Goal: Contribute content: Add original content to the website for others to see

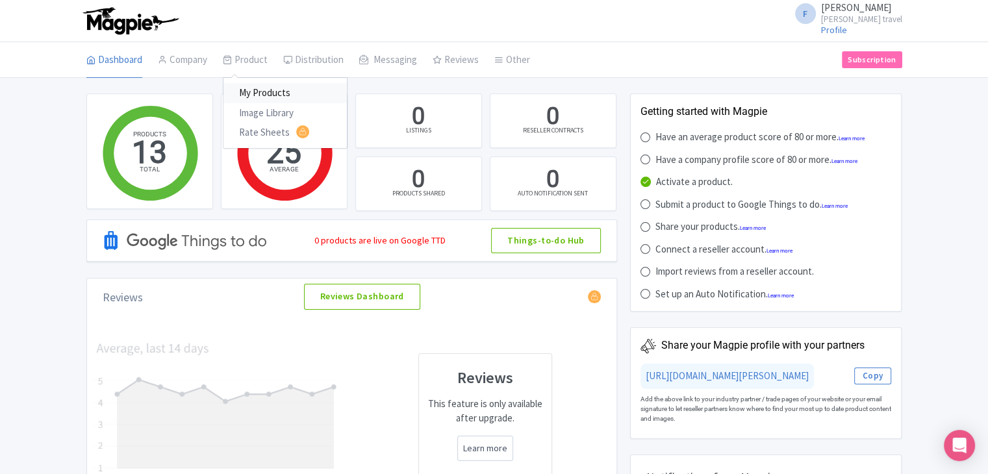
click at [264, 90] on link "My Products" at bounding box center [284, 93] width 123 height 20
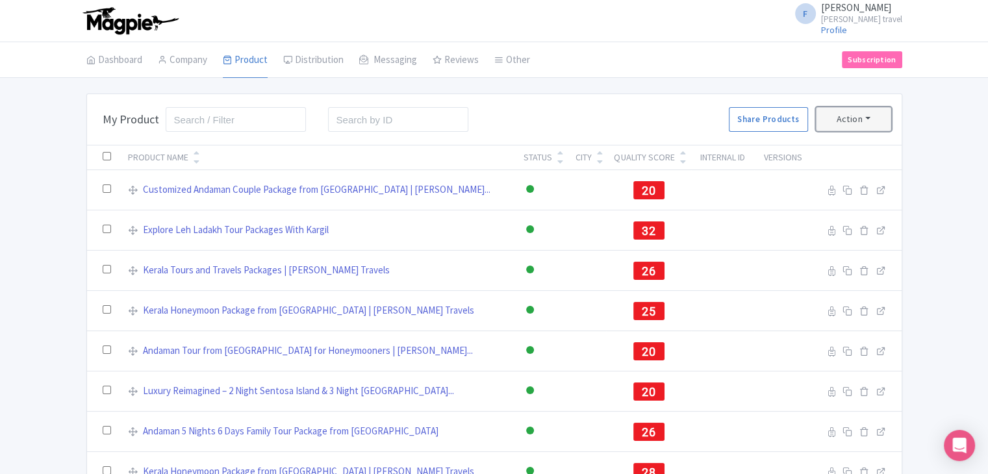
click at [867, 115] on button "Action" at bounding box center [853, 119] width 75 height 24
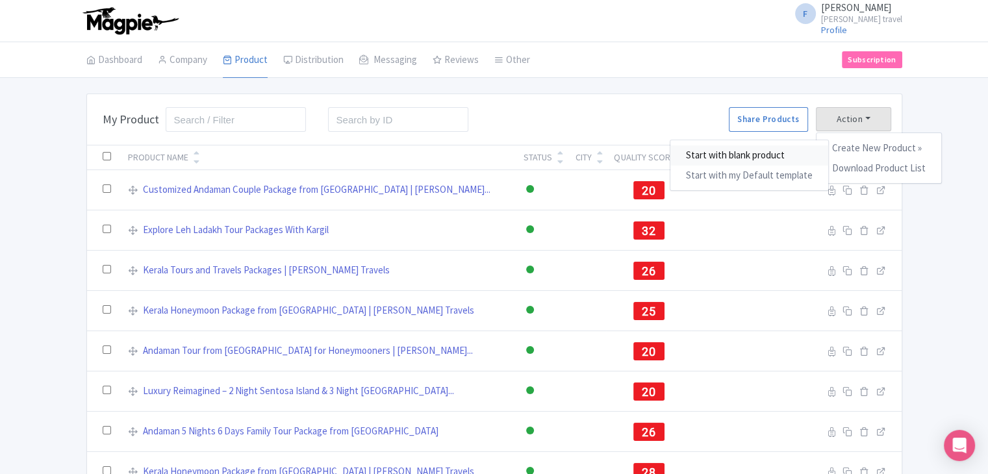
click at [756, 156] on link "Start with blank product" at bounding box center [749, 156] width 158 height 20
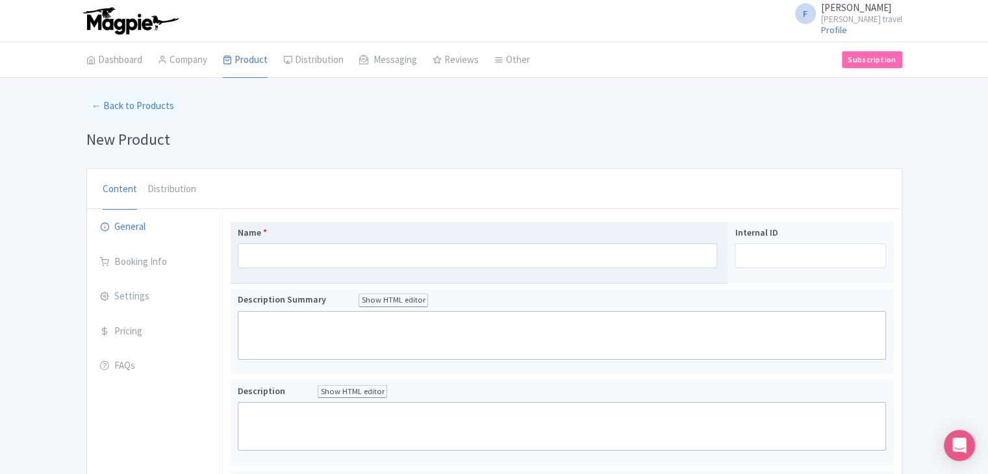
click at [431, 226] on label "Name *" at bounding box center [478, 233] width 480 height 14
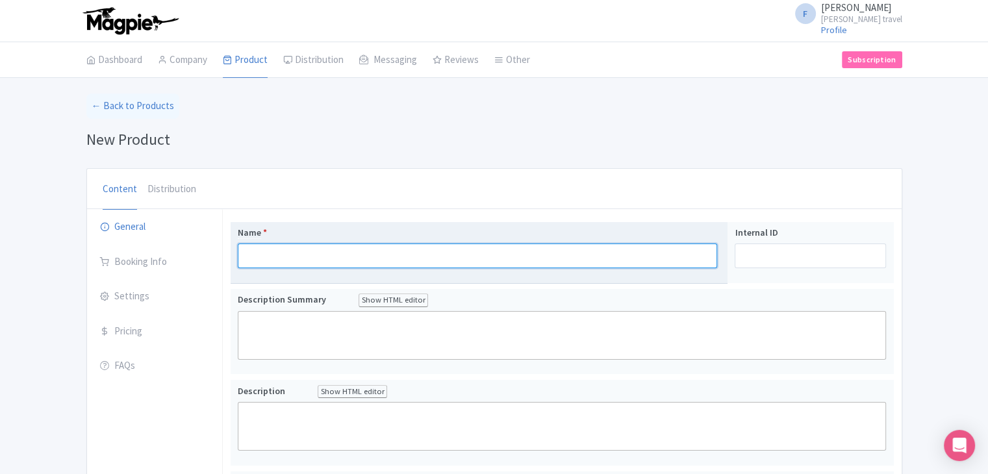
click at [431, 244] on input "Name *" at bounding box center [478, 256] width 480 height 25
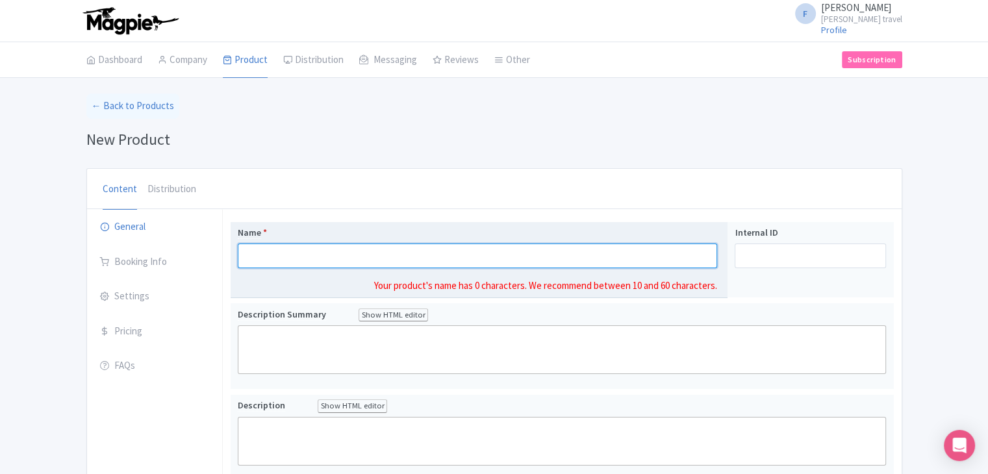
click at [423, 255] on input "Name *" at bounding box center [478, 256] width 480 height 25
paste input "Malaysia Couple Getaway Tour Package | [PERSON_NAME] Travels"
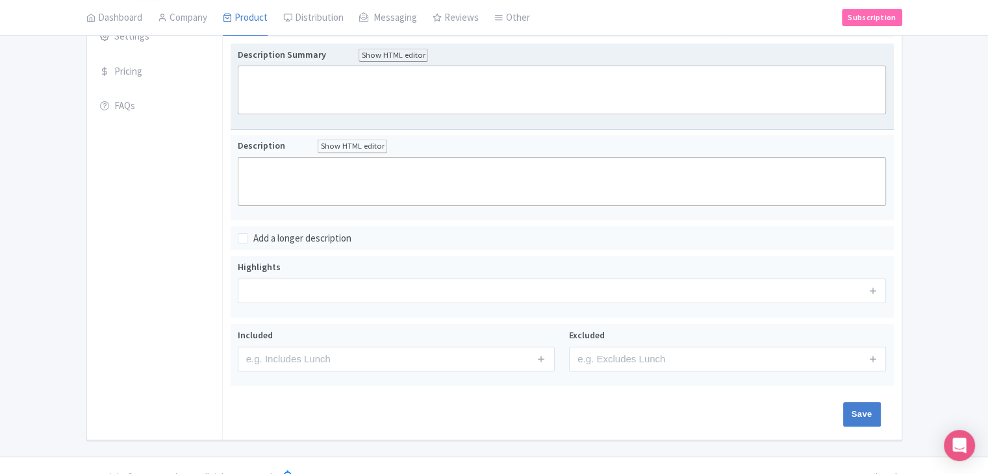
type input "Malaysia Couple Getaway Tour Package | [PERSON_NAME] Travels"
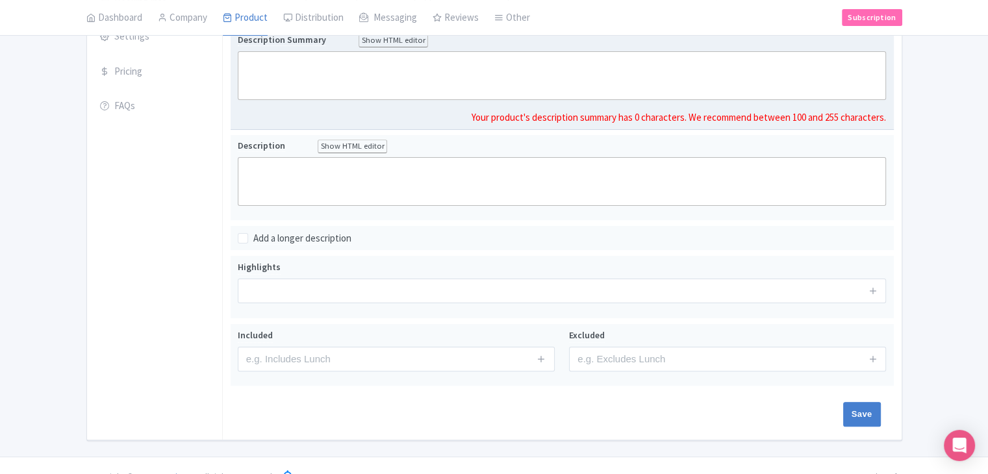
click at [342, 100] on trix-editor at bounding box center [562, 75] width 649 height 49
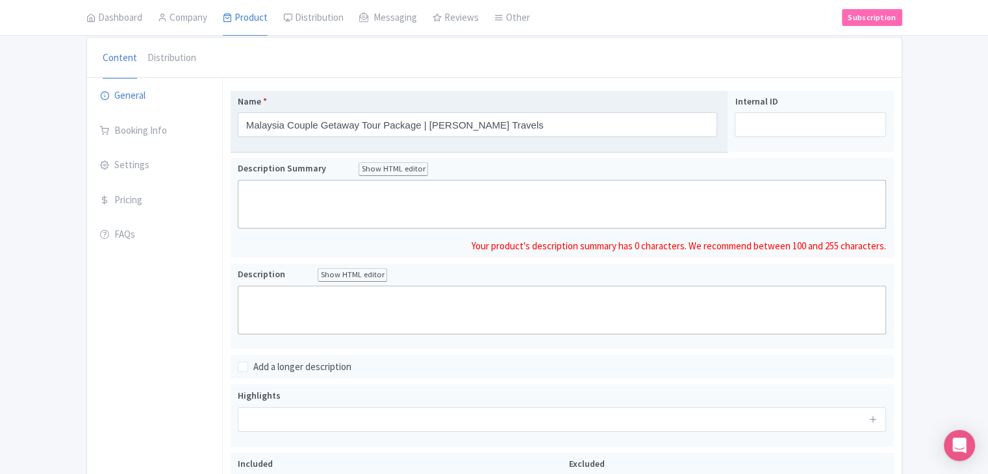
scroll to position [115, 0]
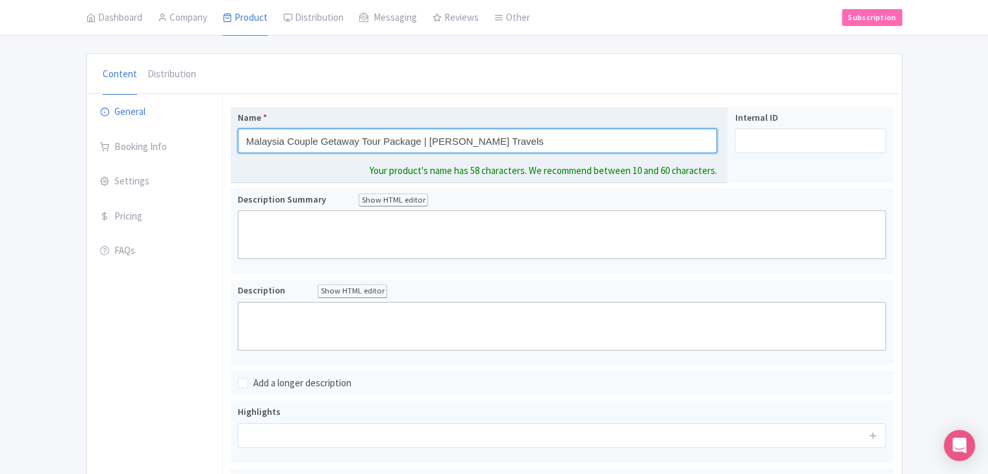
drag, startPoint x: 247, startPoint y: 138, endPoint x: 421, endPoint y: 139, distance: 174.1
click at [421, 139] on input "Malaysia Couple Getaway Tour Package | [PERSON_NAME] Travels" at bounding box center [478, 141] width 480 height 25
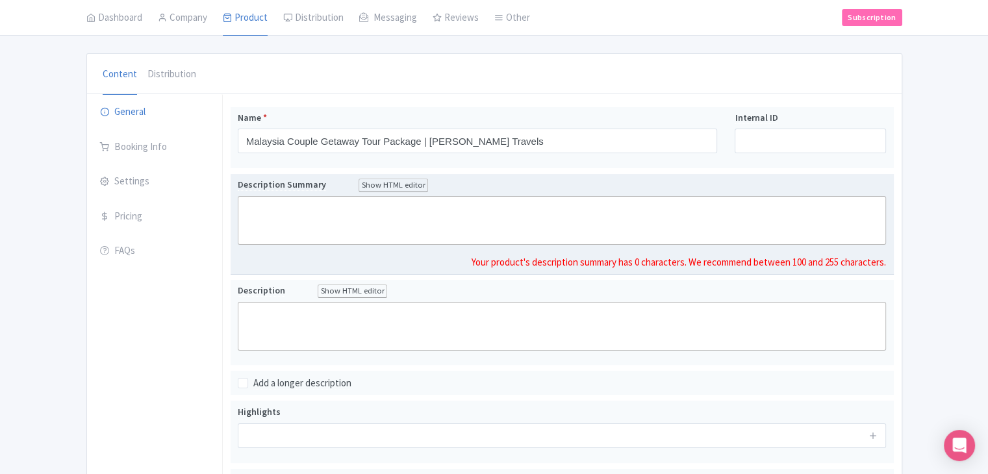
click at [412, 238] on trix-editor at bounding box center [562, 220] width 649 height 49
paste trix-editor "<div>Malaysia Couple Getaway Tour Package</div>"
type trix-editor "<div>Malaysia Couple Getaway Tour Package</div>"
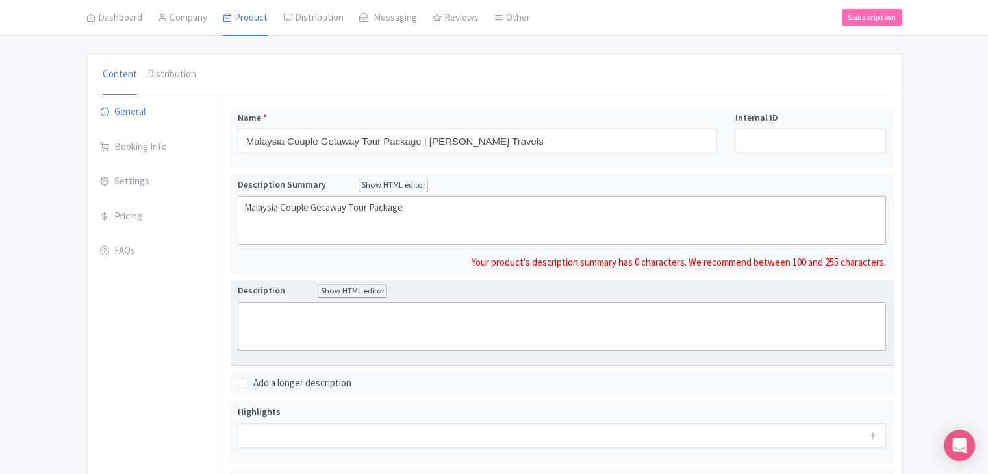
click at [531, 359] on div "Name * Malaysia Couple Getaway Tour Package | Felix Feria Travels Your product'…" at bounding box center [562, 285] width 663 height 357
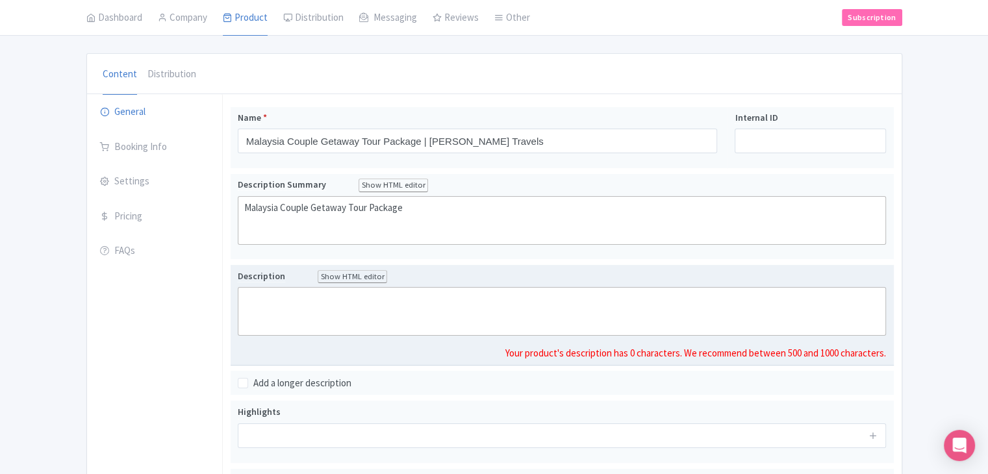
click at [446, 317] on trix-editor at bounding box center [562, 311] width 649 height 49
paste trix-editor "<div>&nbsp;| Embark on a romantic 6 Nights / 7 Days journey through Malaysia’s …"
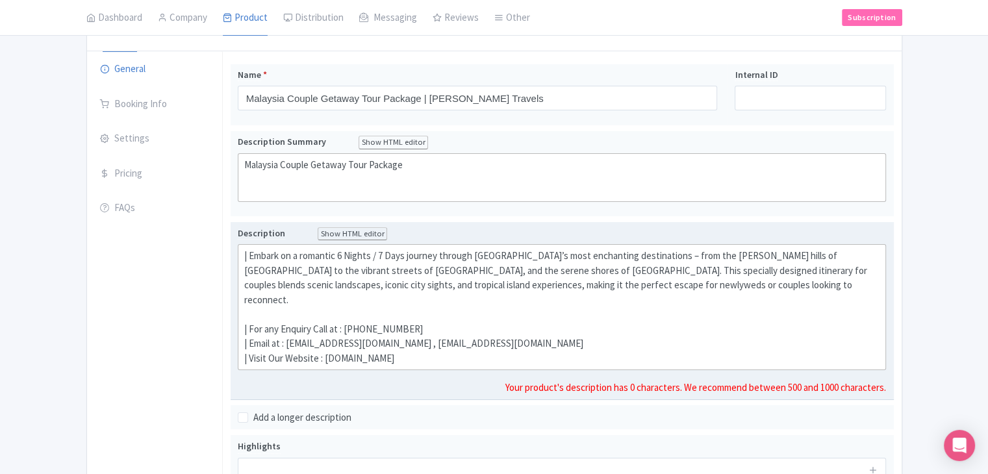
scroll to position [180, 0]
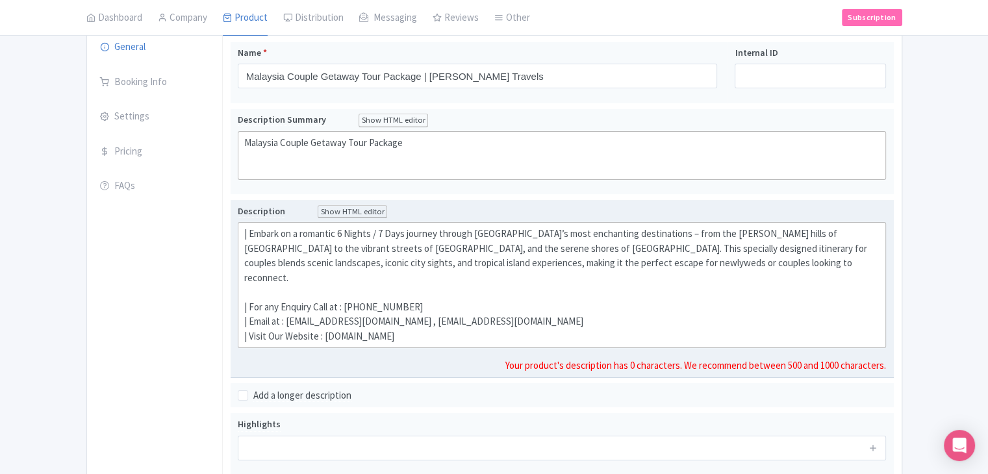
click at [252, 227] on div "| Embark on a romantic 6 Nights / 7 Days journey through Malaysia’s most enchan…" at bounding box center [562, 285] width 636 height 117
click at [250, 285] on div "Embark on a romantic 6 Nights / 7 Days journey through Malaysia’s most enchanti…" at bounding box center [562, 285] width 636 height 117
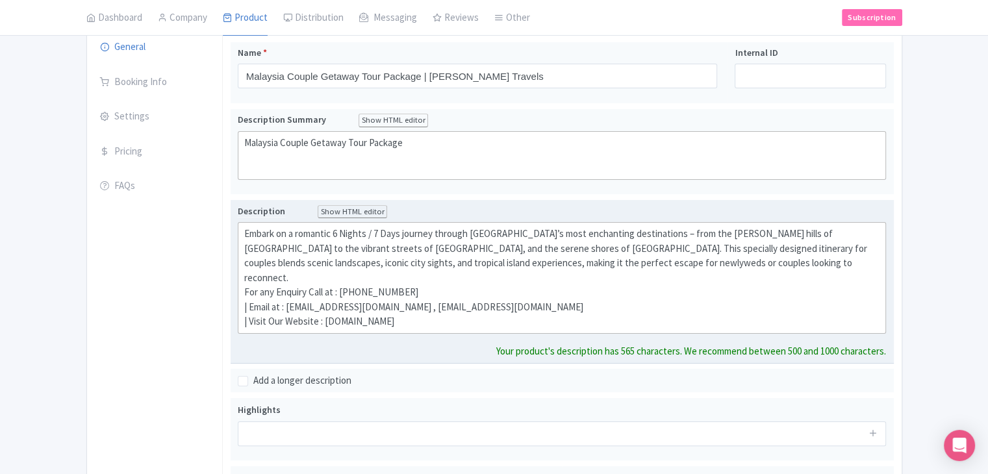
click at [250, 286] on div "Embark on a romantic 6 Nights / 7 Days journey through Malaysia’s most enchanti…" at bounding box center [562, 278] width 636 height 103
click at [250, 301] on div "Embark on a romantic 6 Nights / 7 Days journey through Malaysia’s most enchanti…" at bounding box center [562, 278] width 636 height 103
type trix-editor "<div>Embark on a romantic 6 Nights / 7 Days journey through Malaysia’s most enc…"
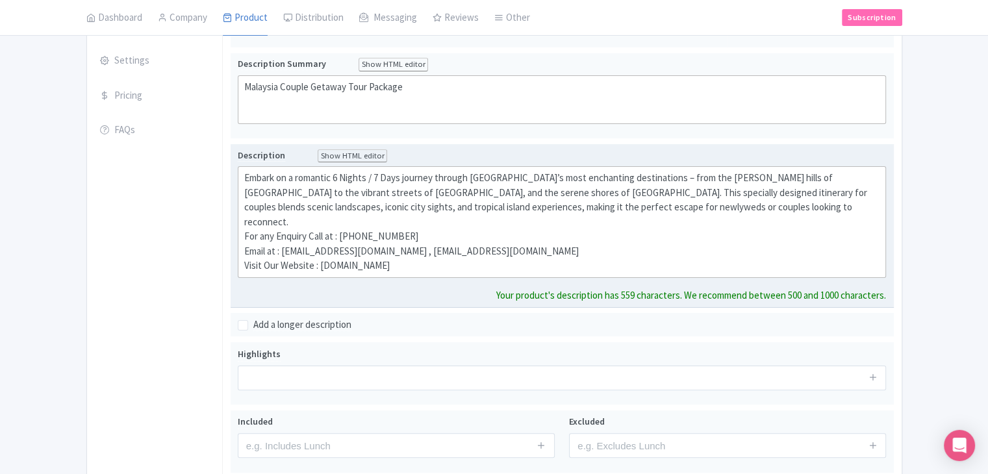
scroll to position [310, 0]
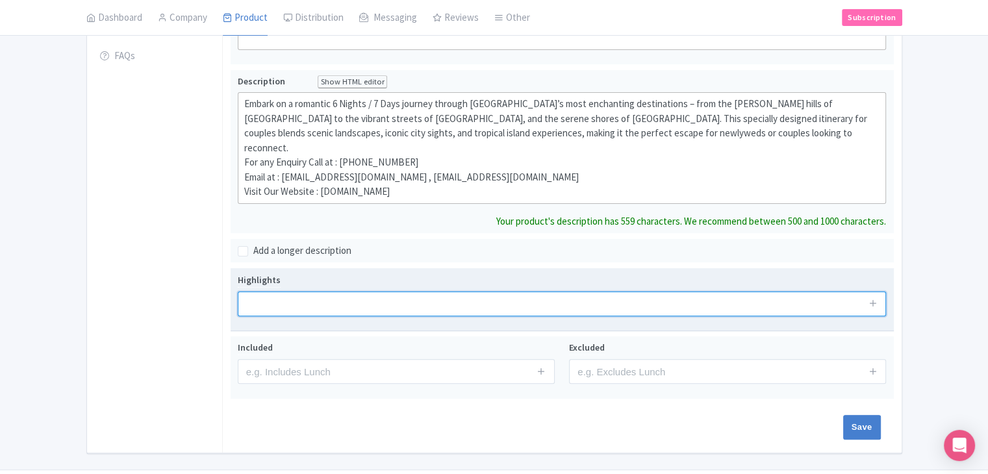
click at [315, 286] on div "Highlights" at bounding box center [562, 300] width 649 height 54
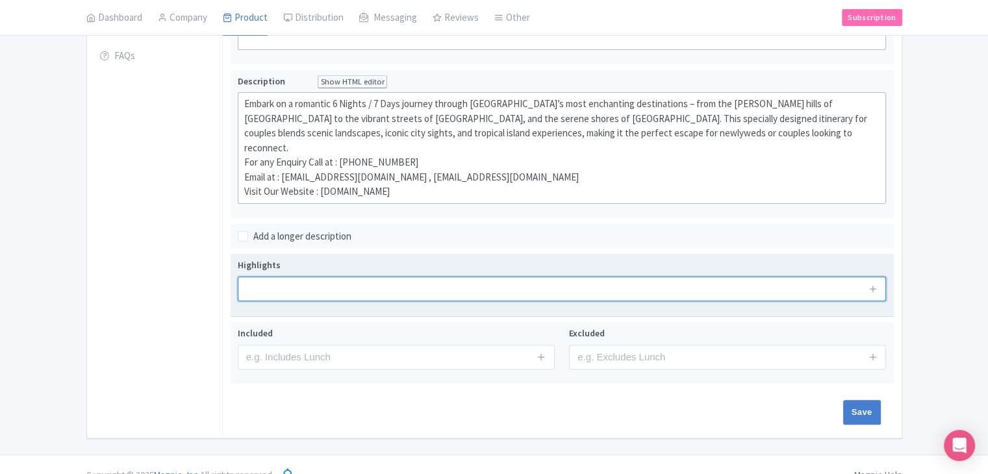
paste input "Malaysia tour packages"
click at [491, 277] on input "Malaysia tour packages," at bounding box center [562, 289] width 649 height 25
paste input "Malaysia holiday packages, Malaysia travel packages, Malaysia vacation deals, B…"
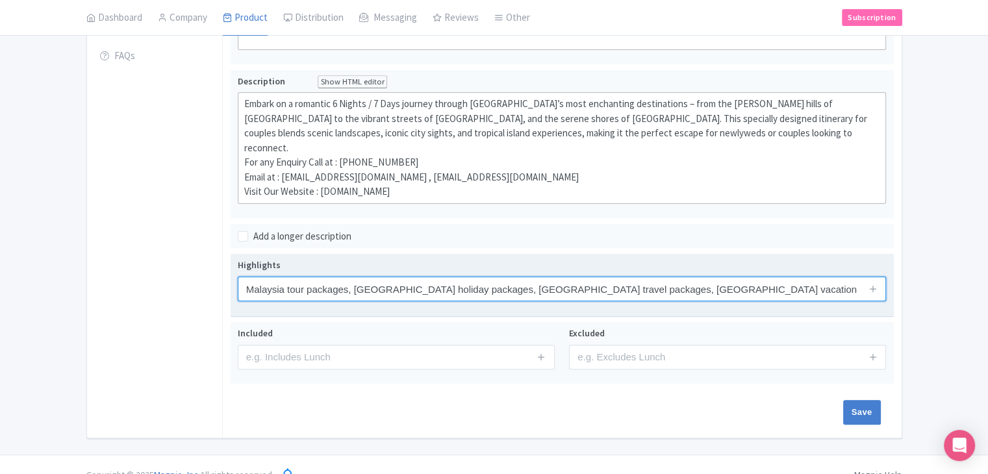
scroll to position [0, 1053]
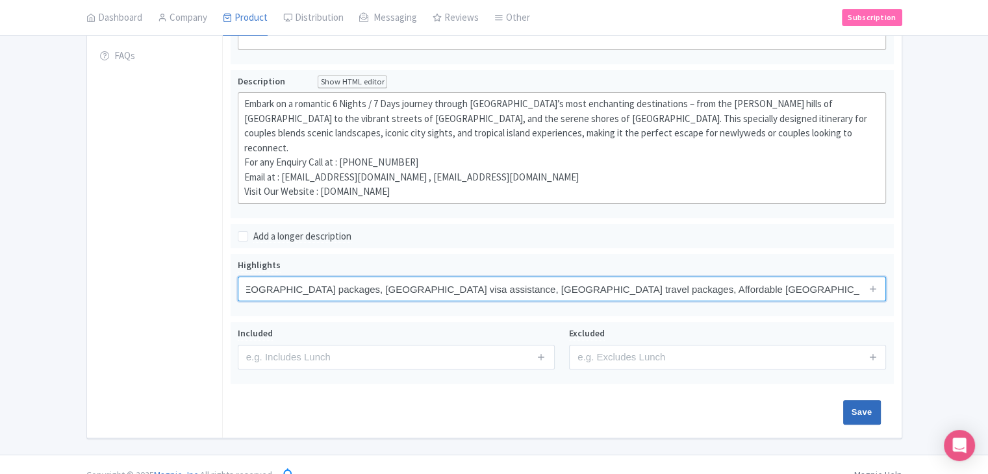
type input "Malaysia tour packages, [GEOGRAPHIC_DATA] holiday packages, [GEOGRAPHIC_DATA] t…"
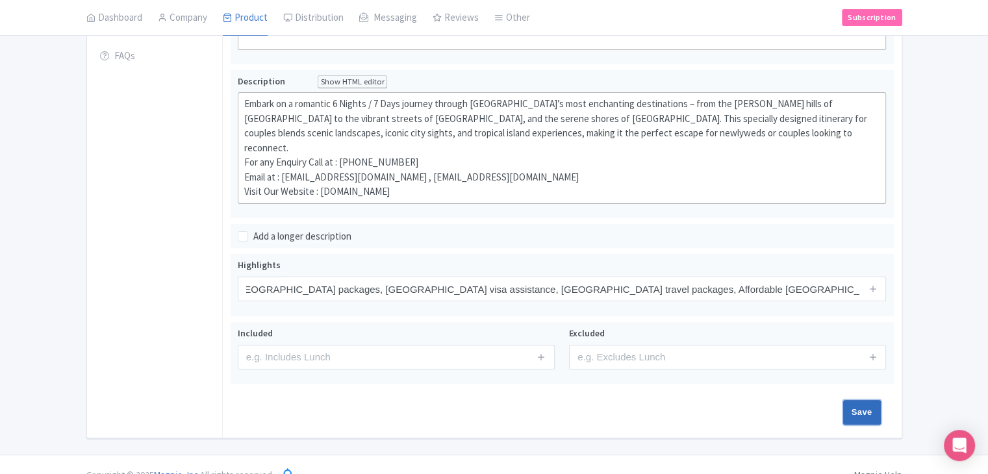
scroll to position [0, 0]
click at [846, 400] on input "Save" at bounding box center [862, 412] width 38 height 25
type input "Saving..."
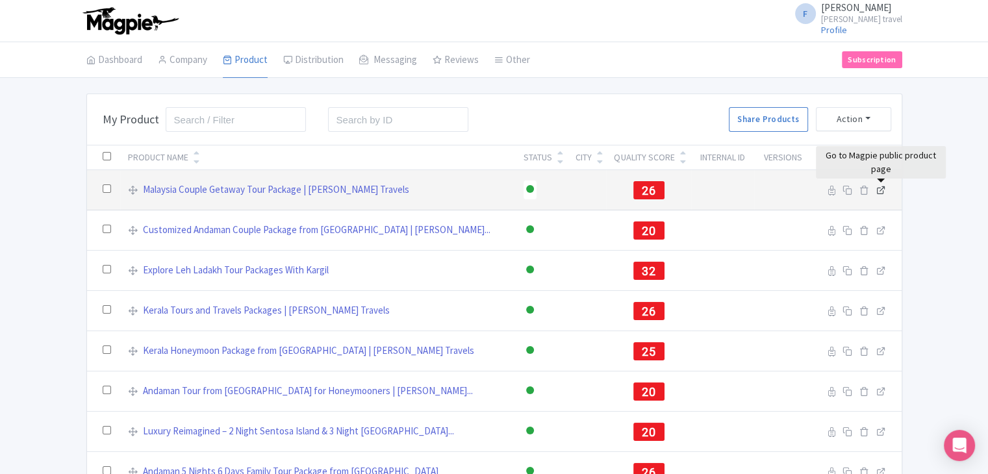
click at [881, 190] on icon at bounding box center [881, 190] width 10 height 10
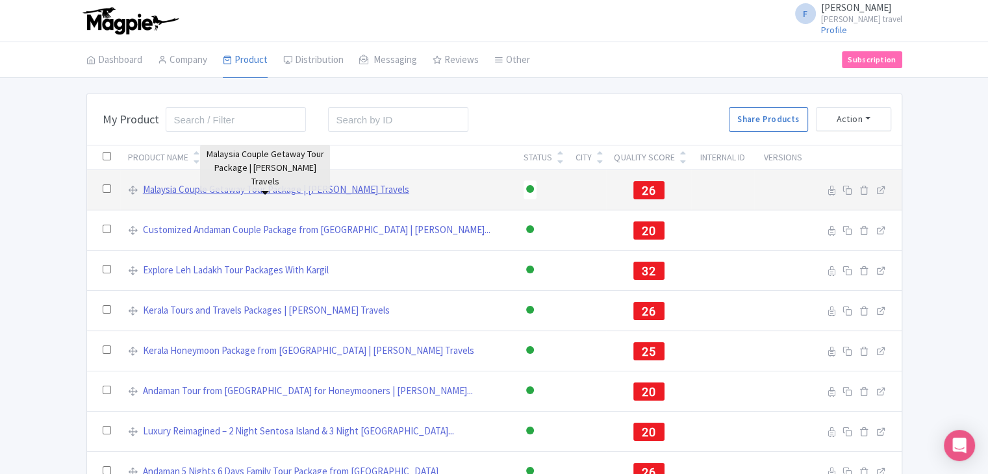
click at [296, 185] on link "Malaysia Couple Getaway Tour Package | [PERSON_NAME] Travels" at bounding box center [276, 190] width 266 height 15
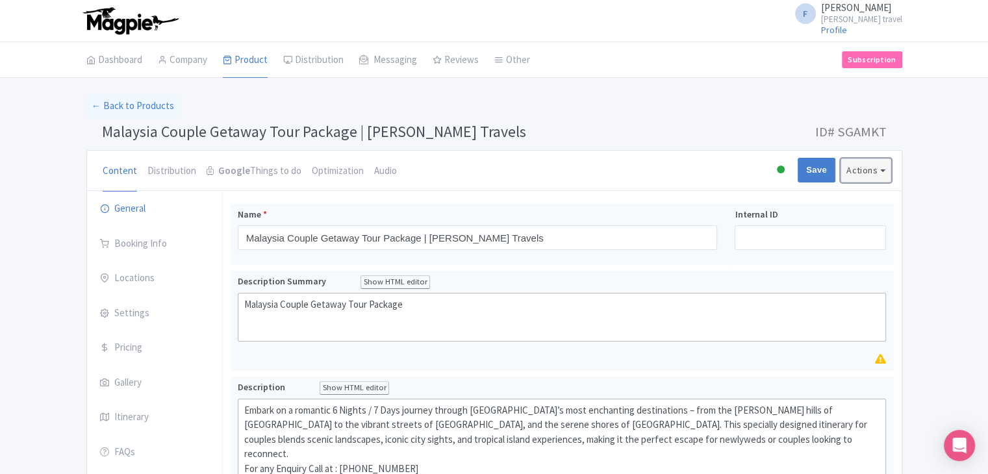
click at [856, 174] on button "Actions" at bounding box center [866, 171] width 51 height 24
click at [813, 171] on input "Save" at bounding box center [817, 170] width 38 height 25
type input "Saving..."
